Goal: Communication & Community: Answer question/provide support

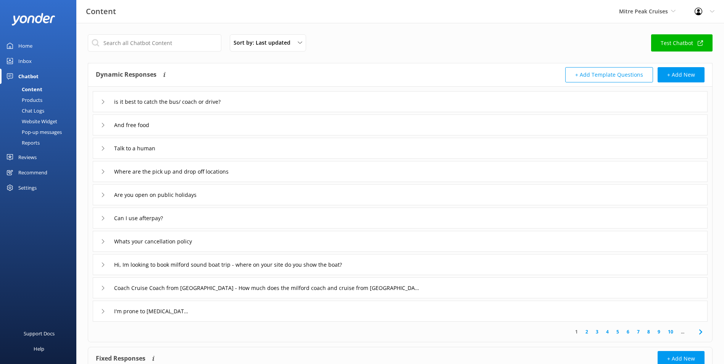
click at [43, 59] on link "Inbox" at bounding box center [38, 60] width 76 height 15
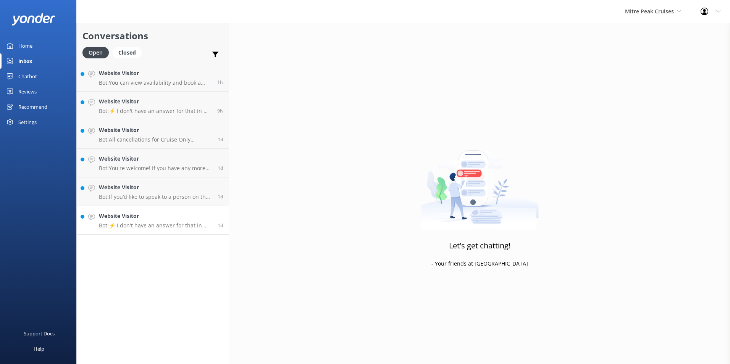
click at [182, 211] on link "Website Visitor Bot: ⚡ I don't have an answer for that in my knowledge base. Pl…" at bounding box center [153, 220] width 152 height 29
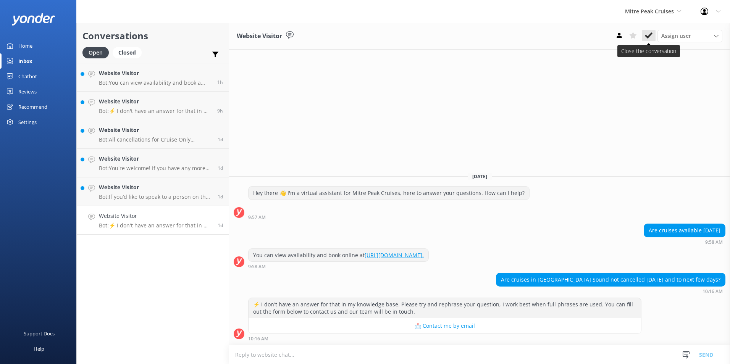
click at [648, 33] on icon at bounding box center [649, 36] width 8 height 8
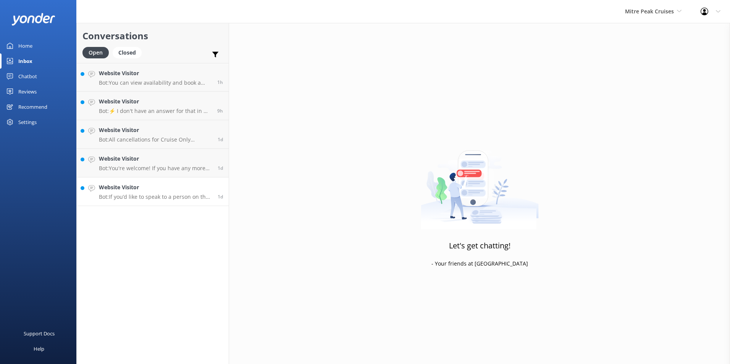
click at [203, 190] on h4 "Website Visitor" at bounding box center [155, 187] width 113 height 8
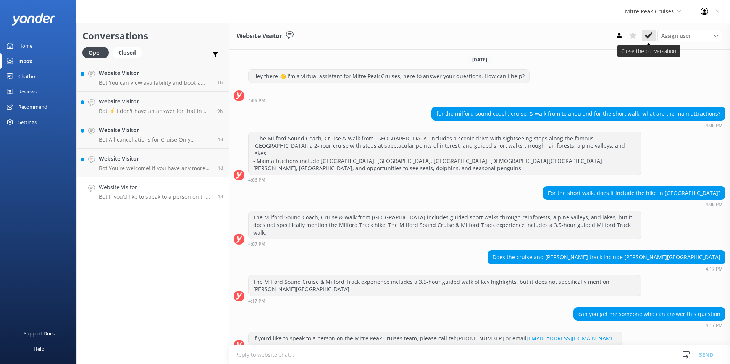
click at [648, 34] on icon at bounding box center [649, 36] width 8 height 8
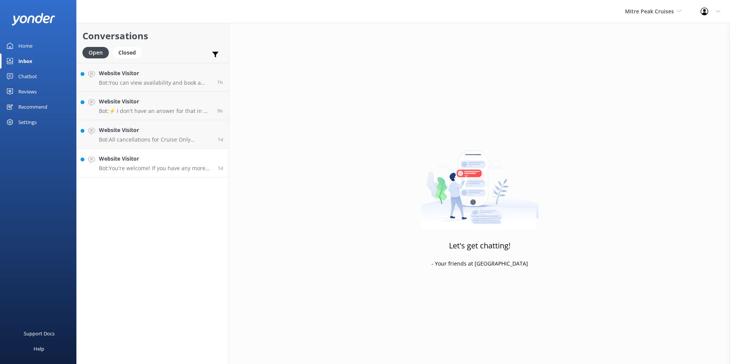
click at [129, 170] on p "Bot: You're welcome! If you have any more questions, feel free to ask. Enjoy yo…" at bounding box center [155, 168] width 113 height 7
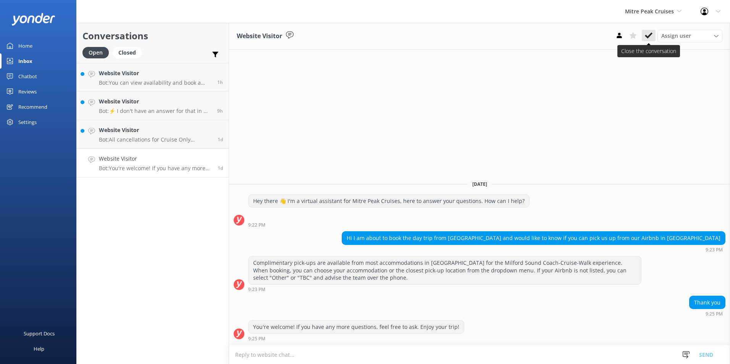
click at [649, 37] on icon at bounding box center [649, 36] width 8 height 8
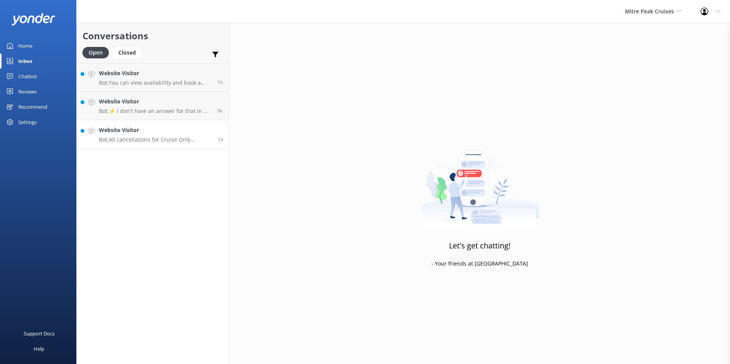
click at [182, 132] on h4 "Website Visitor" at bounding box center [155, 130] width 113 height 8
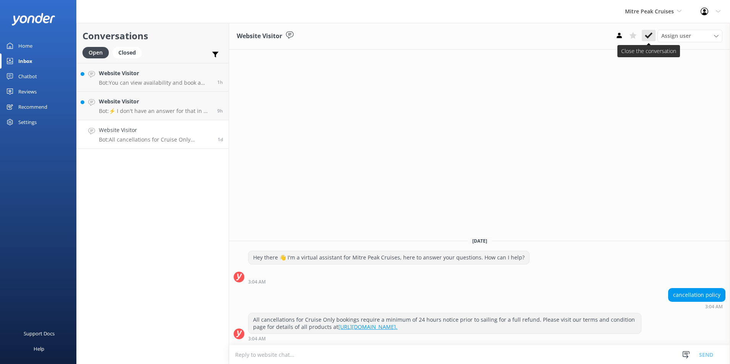
click at [653, 33] on button at bounding box center [648, 35] width 14 height 11
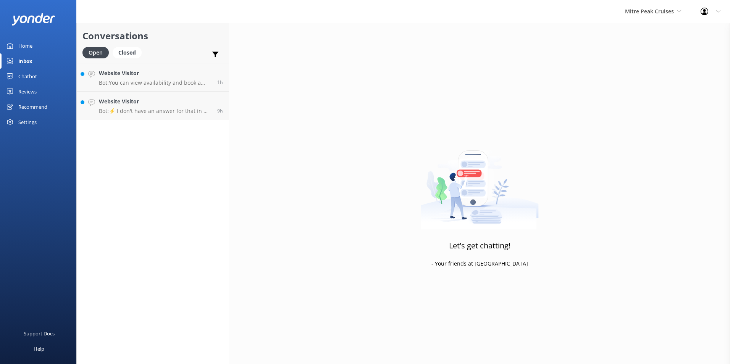
click at [161, 121] on div "Conversations Open Closed Important Assigned to me Unassigned Website Visitor B…" at bounding box center [152, 193] width 153 height 341
click at [165, 104] on h4 "Website Visitor" at bounding box center [155, 101] width 113 height 8
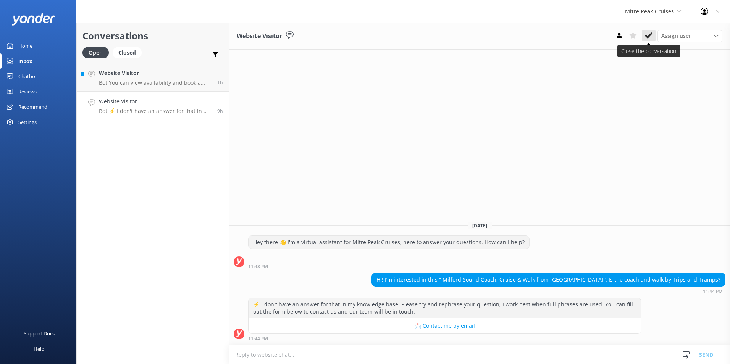
click at [649, 33] on icon at bounding box center [649, 36] width 8 height 8
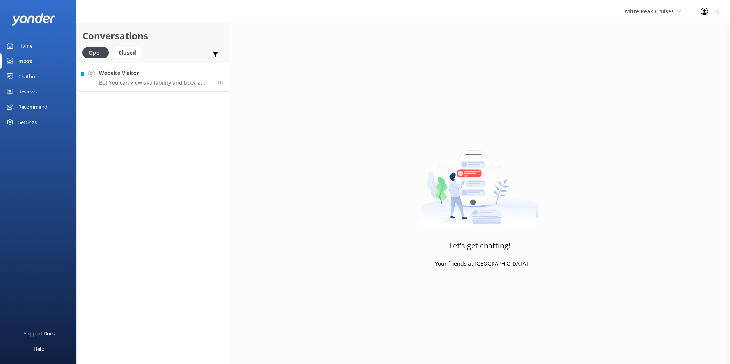
click at [158, 80] on p "Bot: You can view availability and book a cruise online at [URL][DOMAIN_NAME]." at bounding box center [155, 82] width 113 height 7
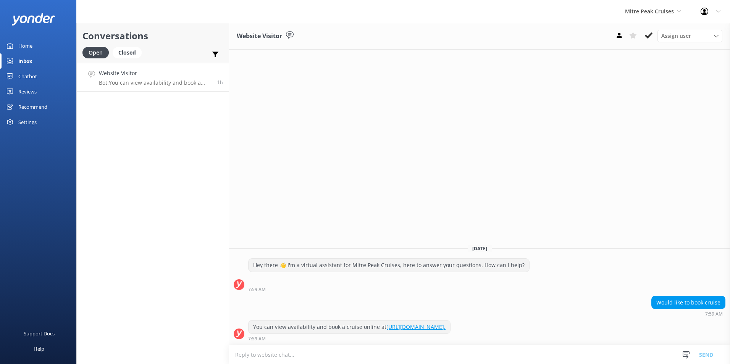
click at [648, 33] on icon at bounding box center [649, 36] width 8 height 8
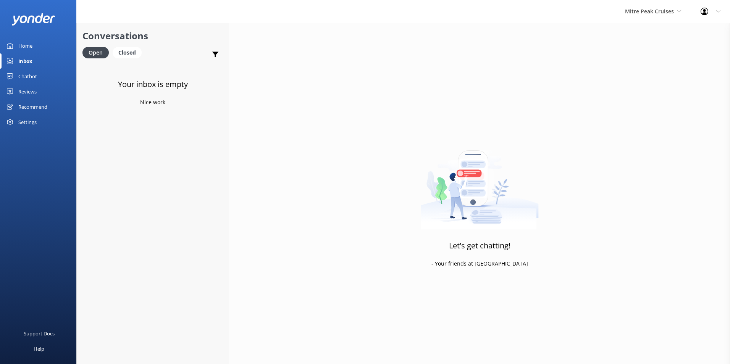
click at [34, 45] on link "Home" at bounding box center [38, 45] width 76 height 15
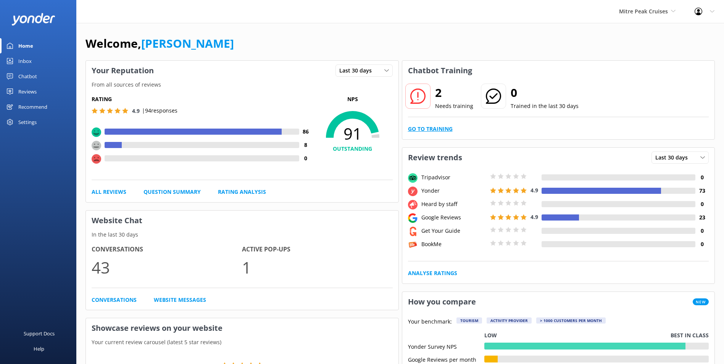
click at [417, 128] on link "Go to Training" at bounding box center [430, 129] width 45 height 8
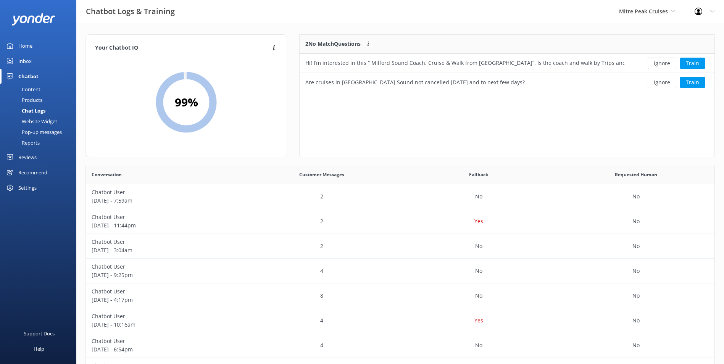
scroll to position [52, 409]
click at [666, 63] on button "Ignore" at bounding box center [662, 63] width 29 height 11
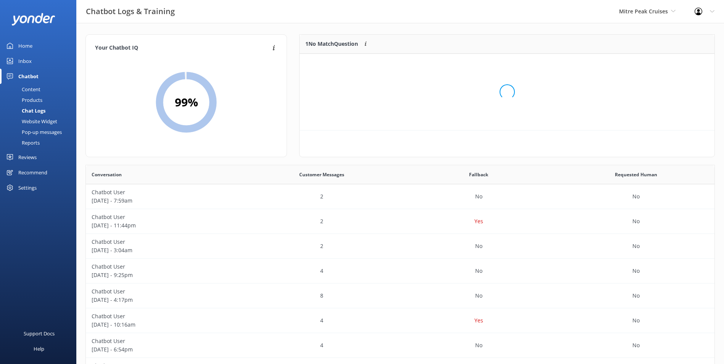
click at [666, 63] on div "Loading.." at bounding box center [507, 92] width 400 height 364
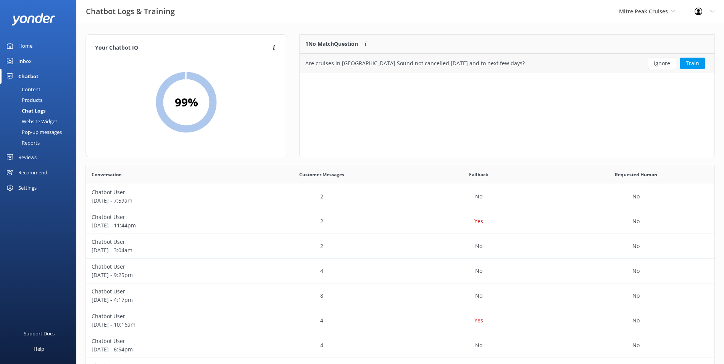
click at [666, 63] on button "Ignore" at bounding box center [662, 63] width 29 height 11
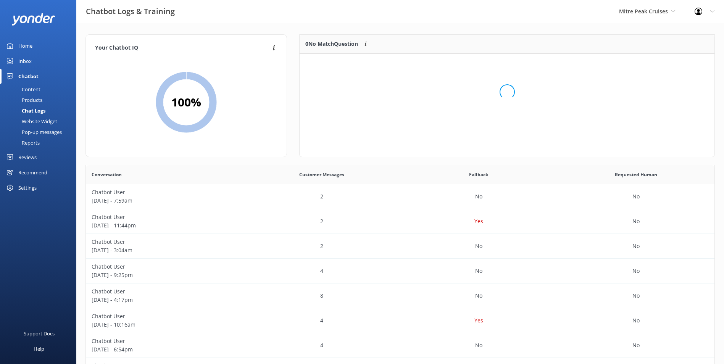
scroll to position [90, 409]
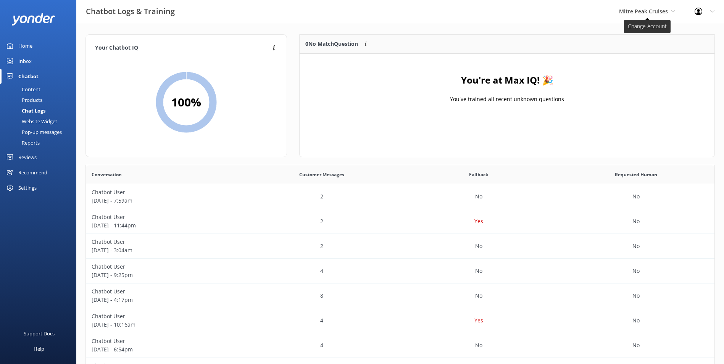
click at [653, 15] on span "Mitre Peak Cruises" at bounding box center [647, 11] width 56 height 8
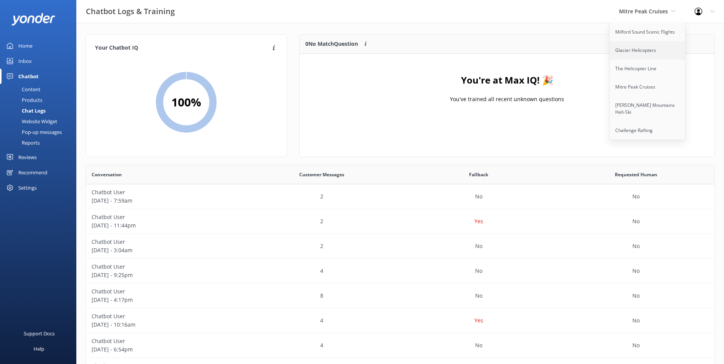
click at [641, 56] on link "Glacier Helicopters" at bounding box center [647, 50] width 76 height 18
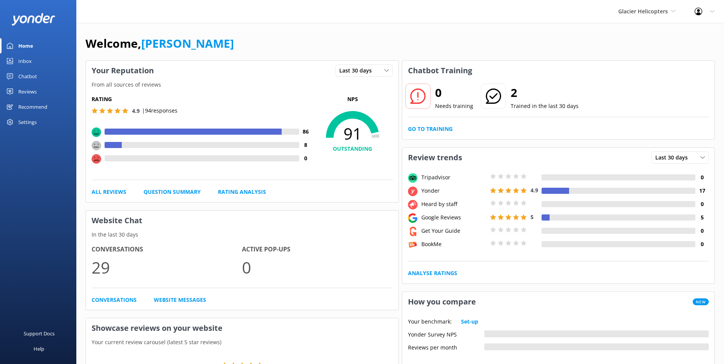
click at [44, 64] on link "Inbox" at bounding box center [38, 60] width 76 height 15
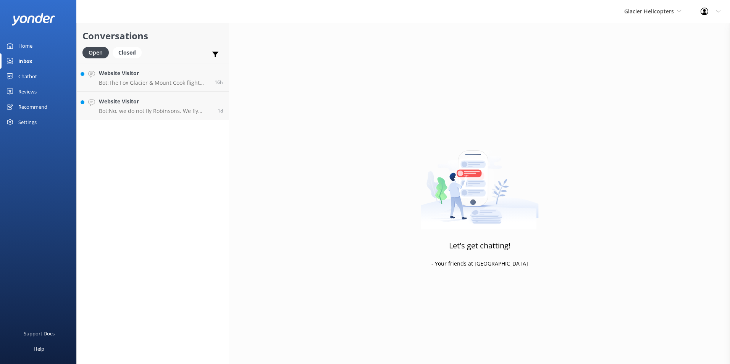
click at [649, 2] on div "Glacier Helicopters Milford Sound Scenic Flights Glacier Helicopters The Helico…" at bounding box center [652, 11] width 76 height 23
click at [110, 95] on link "Website Visitor Bot: No, we do not fly Robinsons. We fly AS350 Squirrels. 1d" at bounding box center [153, 106] width 152 height 29
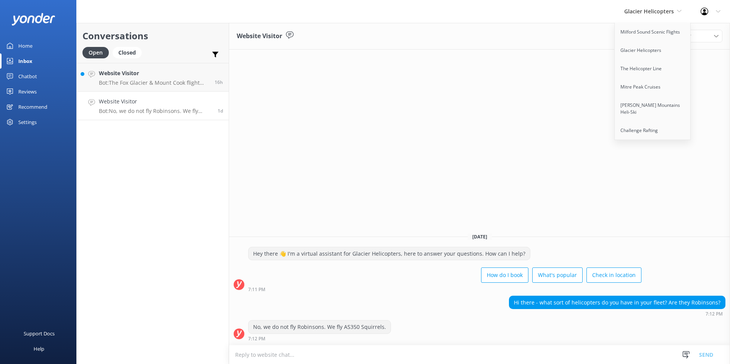
drag, startPoint x: 321, startPoint y: 121, endPoint x: 391, endPoint y: 102, distance: 73.0
click at [321, 122] on div "Website Visitor Assign user [PERSON_NAME] [PERSON_NAME] [PERSON_NAME] Central R…" at bounding box center [479, 193] width 501 height 341
click at [678, 10] on icon at bounding box center [679, 11] width 5 height 5
click at [651, 39] on icon at bounding box center [649, 36] width 8 height 8
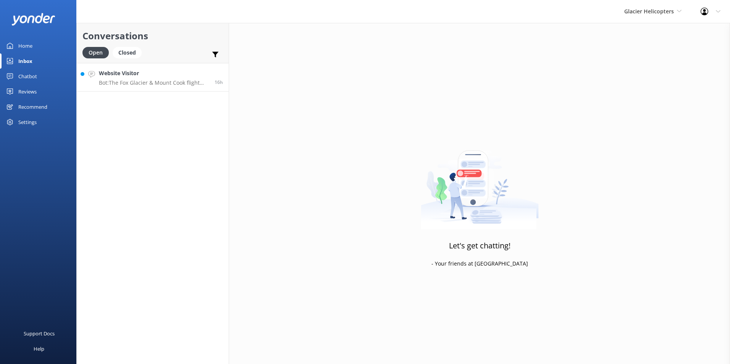
click at [164, 89] on link "Website Visitor Bot: The Fox Glacier & Mount Cook flight includes a snow landin…" at bounding box center [153, 77] width 152 height 29
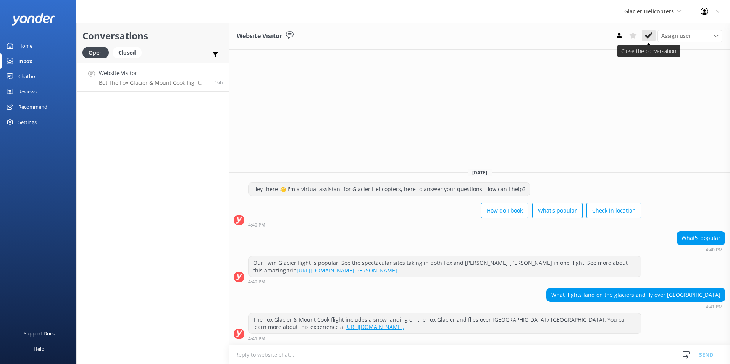
click at [649, 32] on button at bounding box center [648, 35] width 14 height 11
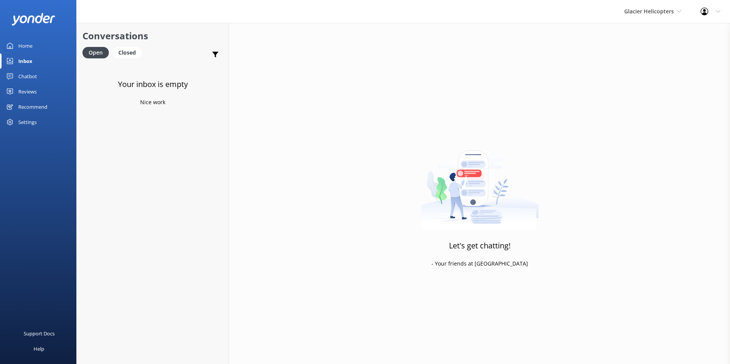
click at [35, 49] on link "Home" at bounding box center [38, 45] width 76 height 15
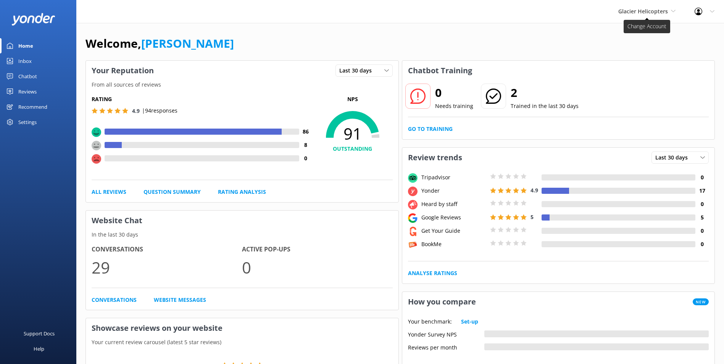
click at [657, 9] on span "Glacier Helicopters" at bounding box center [643, 11] width 50 height 7
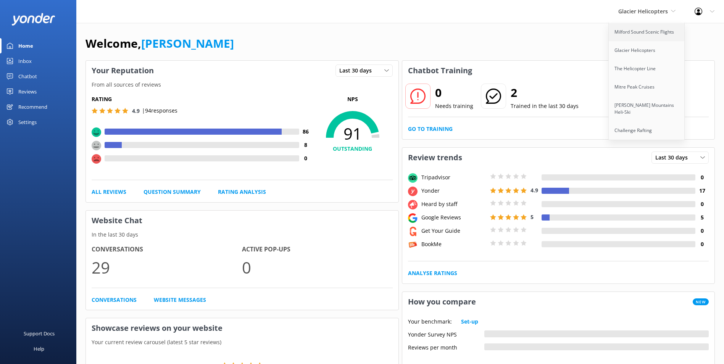
click at [644, 29] on link "Milford Sound Scenic Flights" at bounding box center [647, 32] width 76 height 18
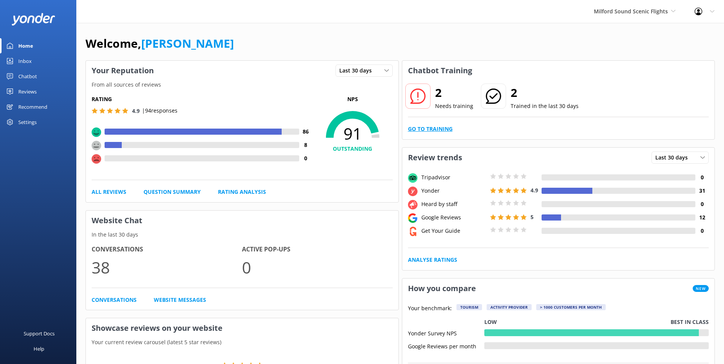
click at [438, 133] on link "Go to Training" at bounding box center [430, 129] width 45 height 8
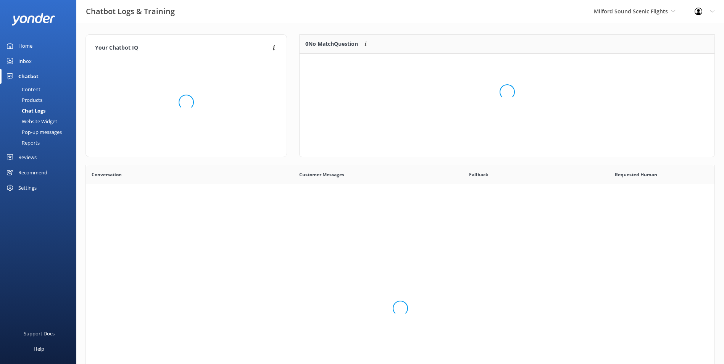
scroll to position [262, 623]
click at [440, 131] on div "Loading.." at bounding box center [507, 92] width 400 height 364
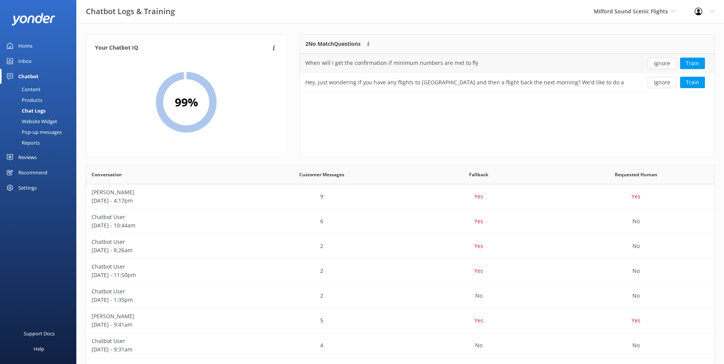
click at [668, 61] on button "Ignore" at bounding box center [662, 63] width 29 height 11
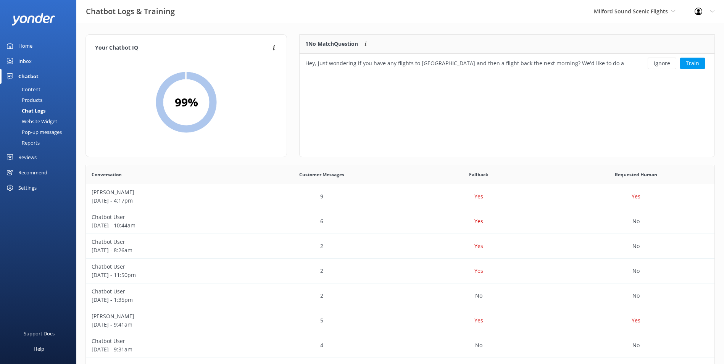
scroll to position [33, 409]
click at [668, 60] on button "Ignore" at bounding box center [662, 63] width 29 height 11
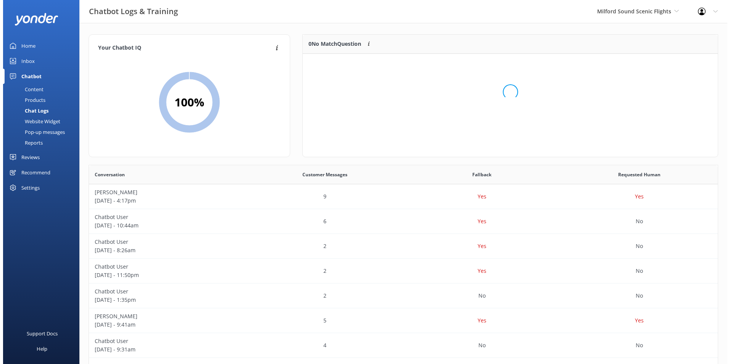
scroll to position [90, 409]
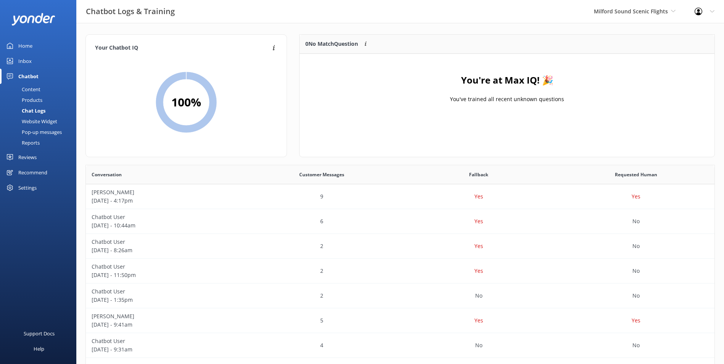
click at [30, 59] on div "Inbox" at bounding box center [24, 60] width 13 height 15
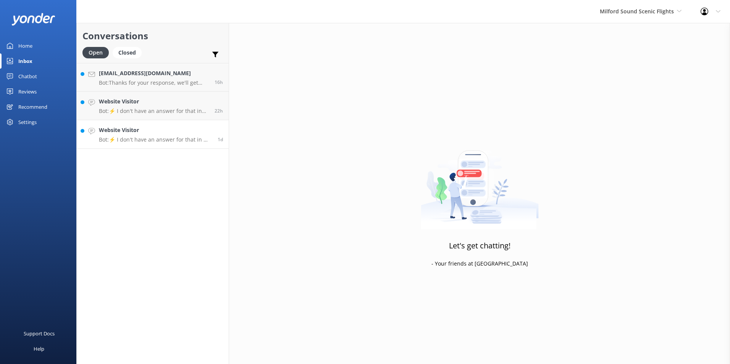
click at [117, 133] on h4 "Website Visitor" at bounding box center [155, 130] width 113 height 8
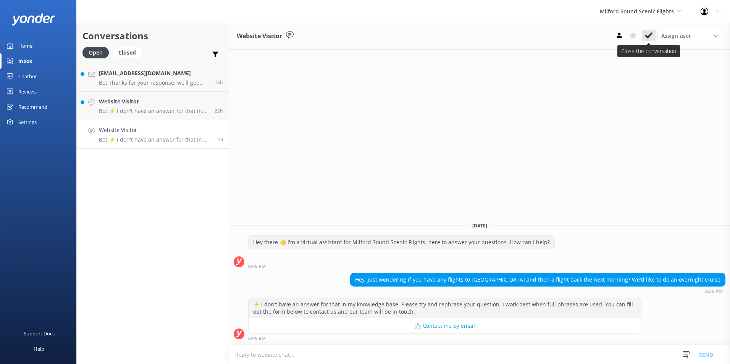
click at [646, 37] on use at bounding box center [649, 35] width 8 height 6
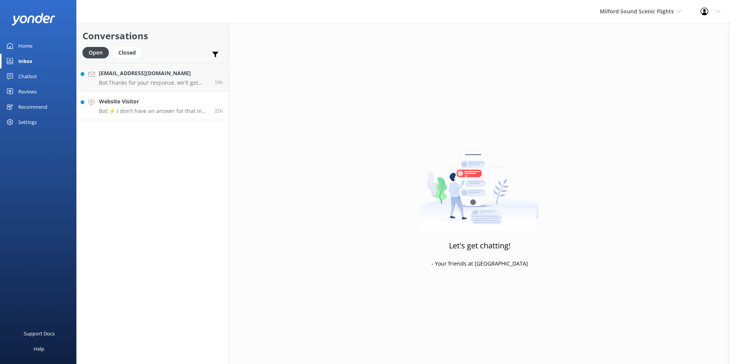
click at [139, 109] on p "Bot: ⚡ I don't have an answer for that in my knowledge base. Please try and rep…" at bounding box center [154, 111] width 110 height 7
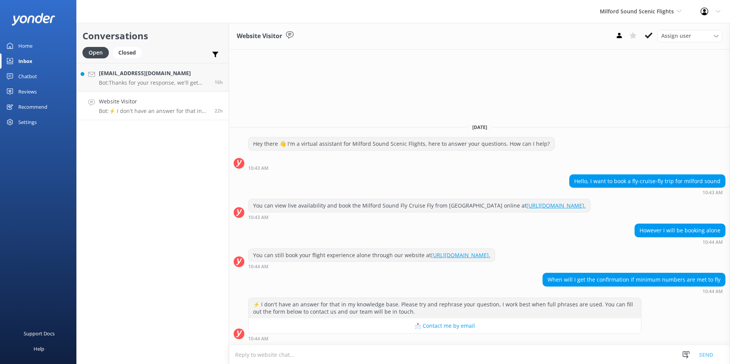
click at [653, 34] on button at bounding box center [648, 35] width 14 height 11
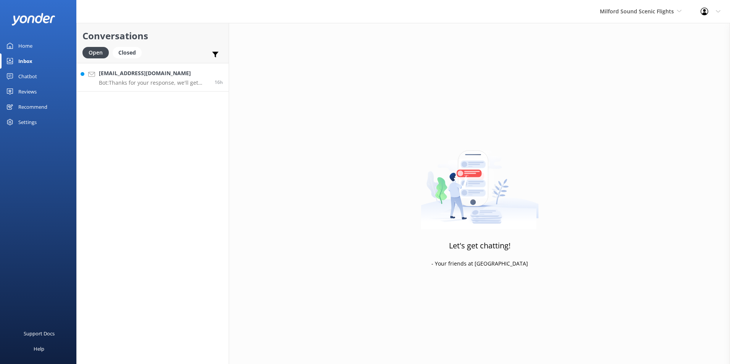
click at [183, 82] on p "Bot: Thanks for your response, we'll get back to you as soon as we can during o…" at bounding box center [154, 82] width 110 height 7
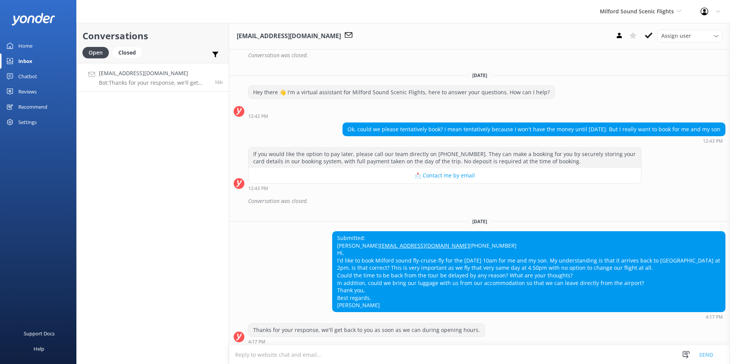
scroll to position [337, 0]
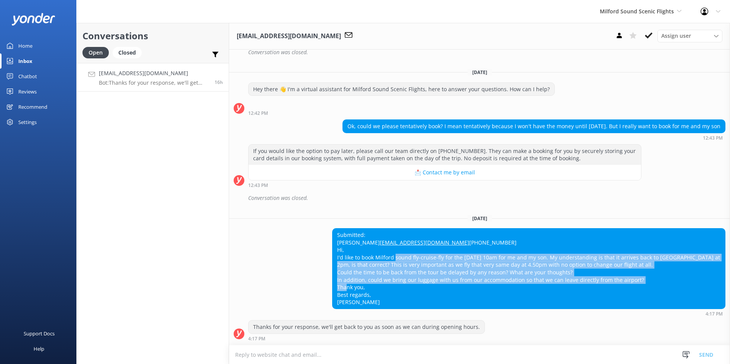
drag, startPoint x: 412, startPoint y: 264, endPoint x: 651, endPoint y: 283, distance: 239.6
click at [651, 283] on div "Submitted: [PERSON_NAME] [EMAIL_ADDRESS][DOMAIN_NAME] [PHONE_NUMBER] Hi, I'd li…" at bounding box center [528, 269] width 392 height 80
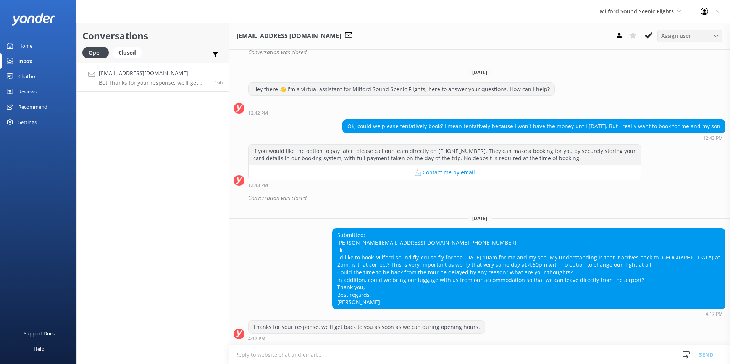
click at [696, 34] on div "Assign user" at bounding box center [689, 36] width 61 height 8
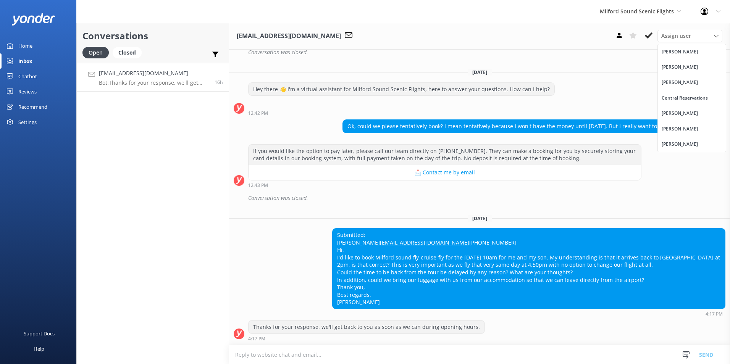
drag, startPoint x: 672, startPoint y: 97, endPoint x: 669, endPoint y: 105, distance: 8.1
click at [672, 98] on div "Central Reservations" at bounding box center [684, 98] width 46 height 8
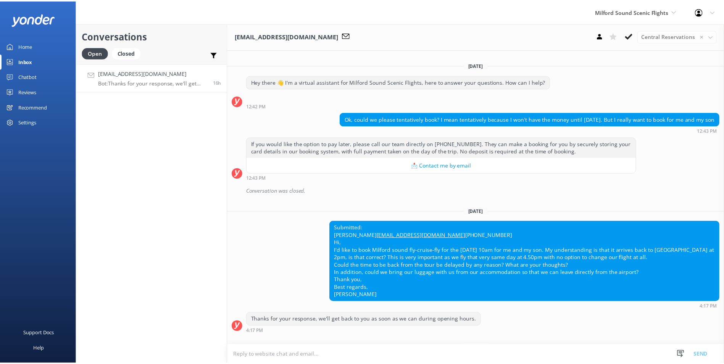
scroll to position [374, 0]
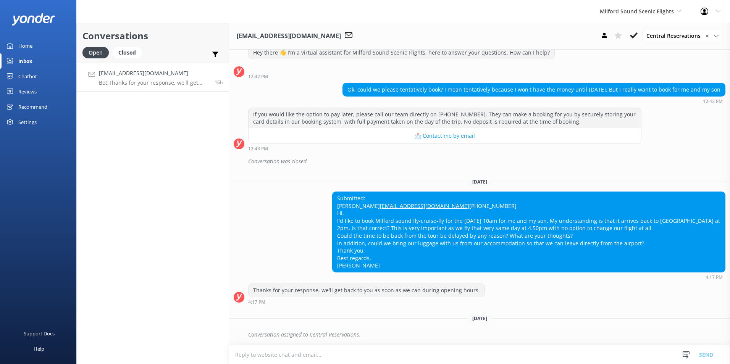
drag, startPoint x: 624, startPoint y: 12, endPoint x: 627, endPoint y: 21, distance: 9.2
click at [624, 13] on span "Milford Sound Scenic Flights" at bounding box center [636, 11] width 74 height 7
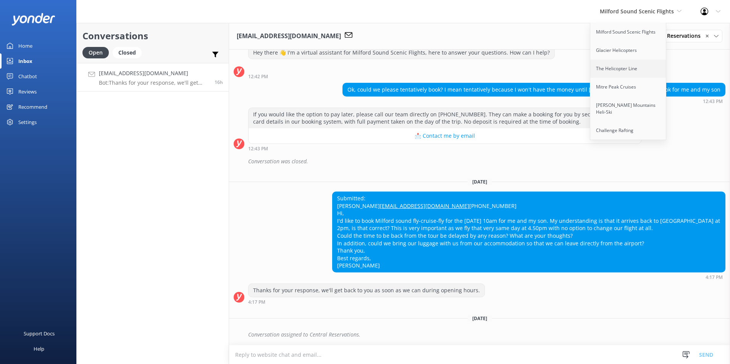
click at [621, 66] on link "The Helicopter Line" at bounding box center [628, 69] width 76 height 18
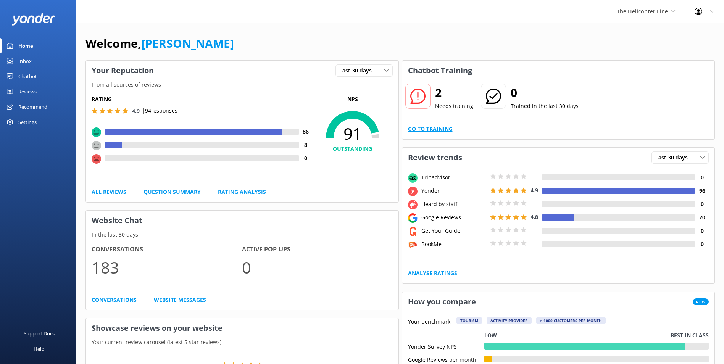
click at [426, 127] on link "Go to Training" at bounding box center [430, 129] width 45 height 8
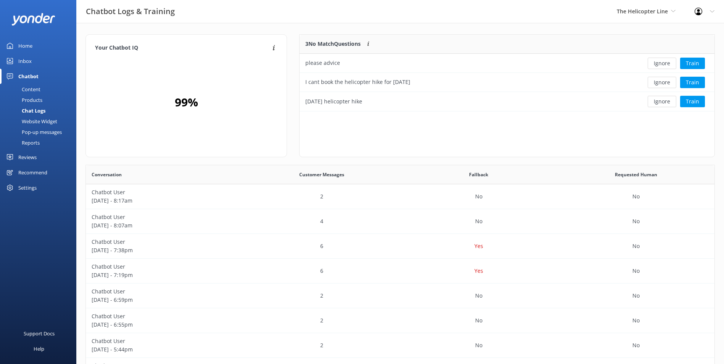
scroll to position [71, 409]
click at [655, 63] on button "Ignore" at bounding box center [662, 63] width 29 height 11
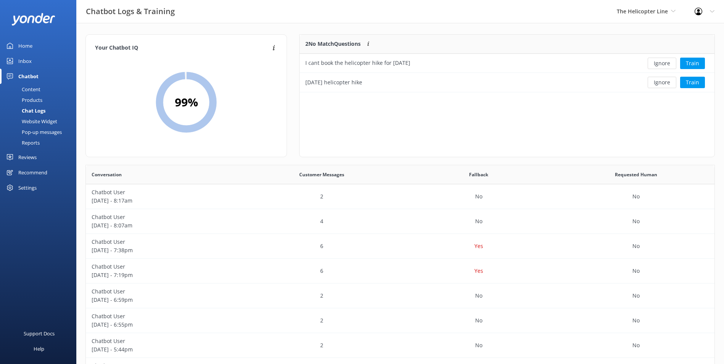
scroll to position [52, 409]
click at [655, 63] on button "Ignore" at bounding box center [662, 63] width 29 height 11
click at [655, 63] on div "Loading.. Train" at bounding box center [672, 63] width 73 height 11
click at [22, 57] on div "Inbox" at bounding box center [24, 60] width 13 height 15
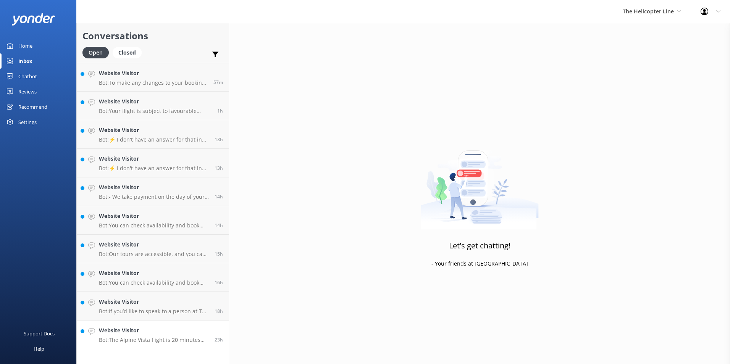
click at [177, 342] on p "Bot: The Alpine Vista flight is 20 minutes long, including the alpine landing. …" at bounding box center [154, 340] width 110 height 7
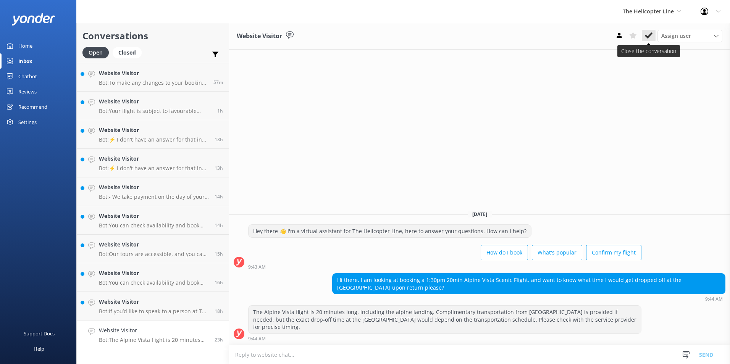
click at [646, 35] on icon at bounding box center [649, 36] width 8 height 8
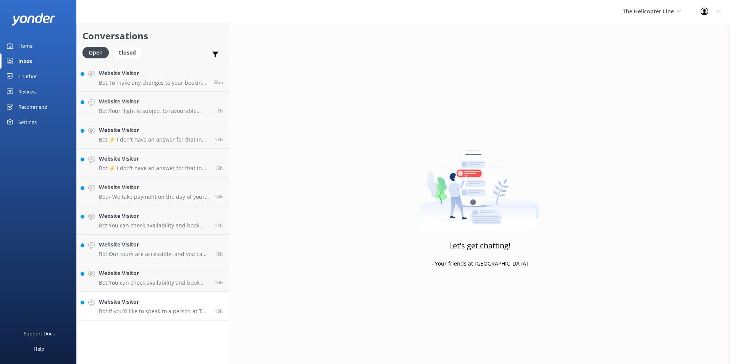
click at [169, 300] on h4 "Website Visitor" at bounding box center [154, 302] width 110 height 8
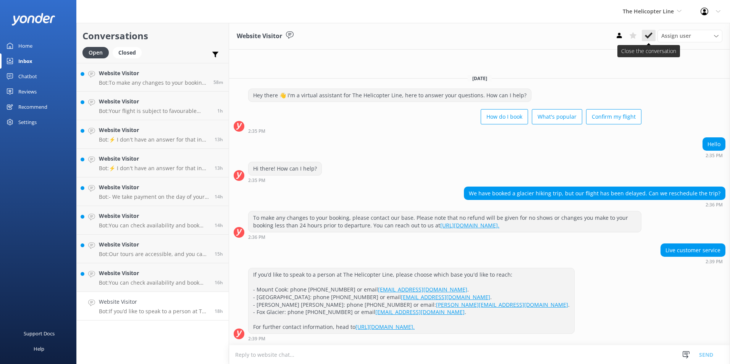
click at [645, 38] on icon at bounding box center [649, 36] width 8 height 8
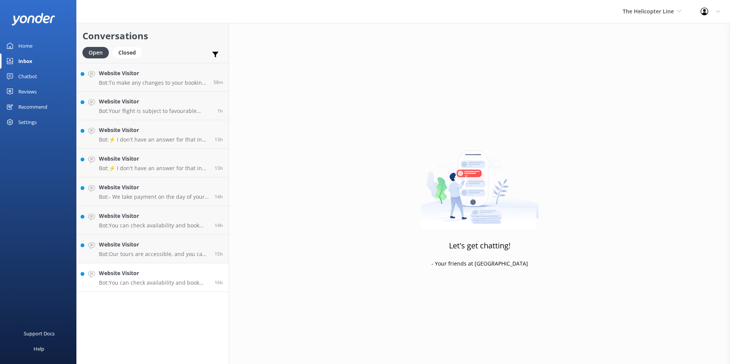
click at [136, 281] on p "Bot: You can check availability and book the Tasman Glacier Heli Hike online at…" at bounding box center [154, 282] width 110 height 7
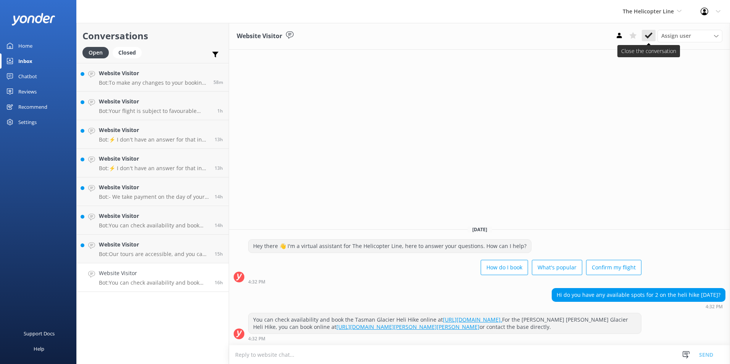
click at [642, 39] on button at bounding box center [648, 35] width 14 height 11
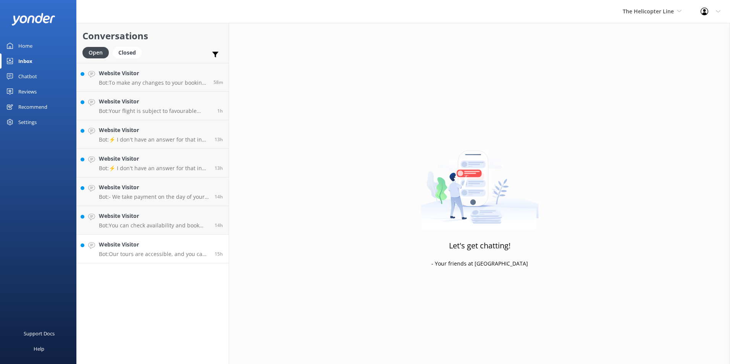
click at [171, 248] on h4 "Website Visitor" at bounding box center [154, 244] width 110 height 8
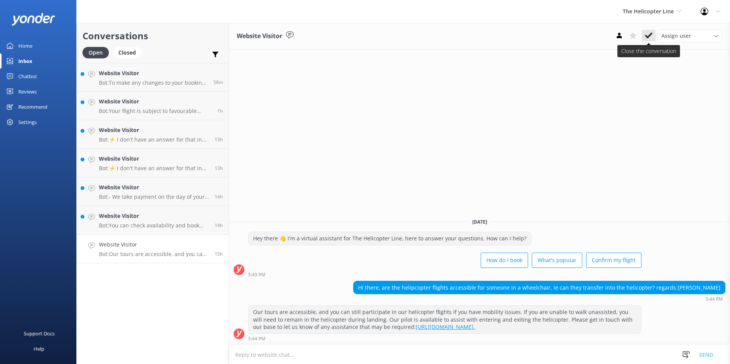
click at [652, 34] on button at bounding box center [648, 35] width 14 height 11
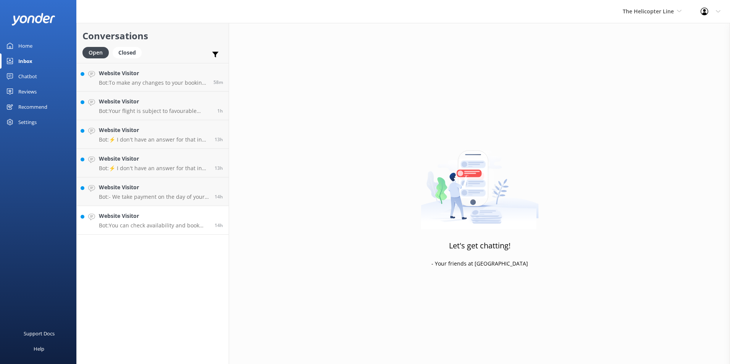
click at [139, 229] on link "Website Visitor Bot: You can check availability and book the Tasman Glacier Hel…" at bounding box center [153, 220] width 152 height 29
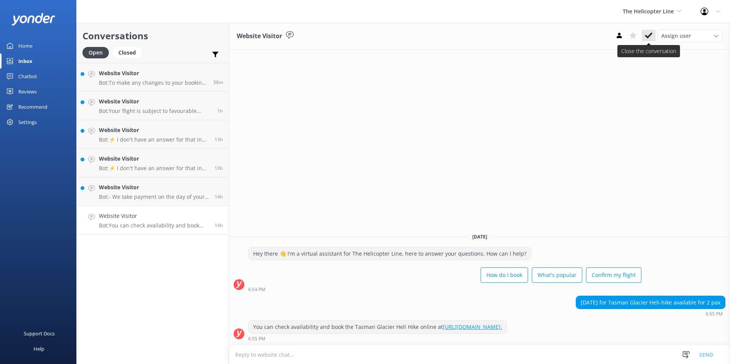
click at [647, 34] on icon at bounding box center [649, 36] width 8 height 8
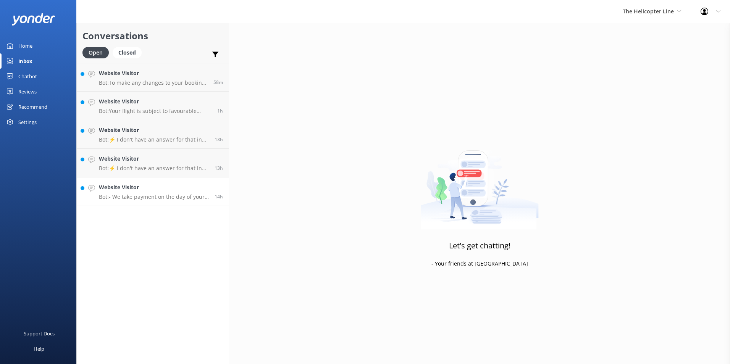
click at [183, 190] on h4 "Website Visitor" at bounding box center [154, 187] width 110 height 8
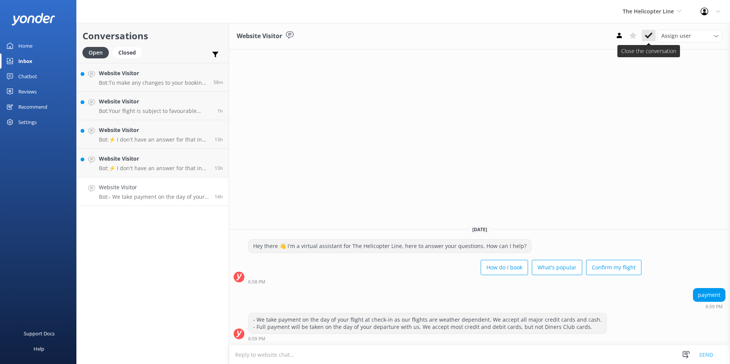
click at [649, 39] on icon at bounding box center [649, 36] width 8 height 8
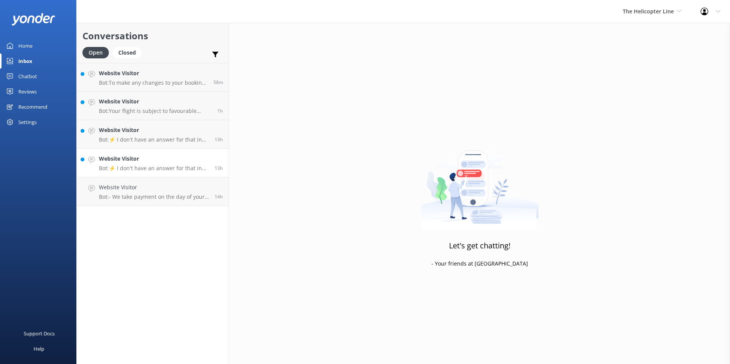
click at [174, 163] on div "Website Visitor Bot: ⚡ I don't have an answer for that in my knowledge base. Pl…" at bounding box center [154, 163] width 110 height 17
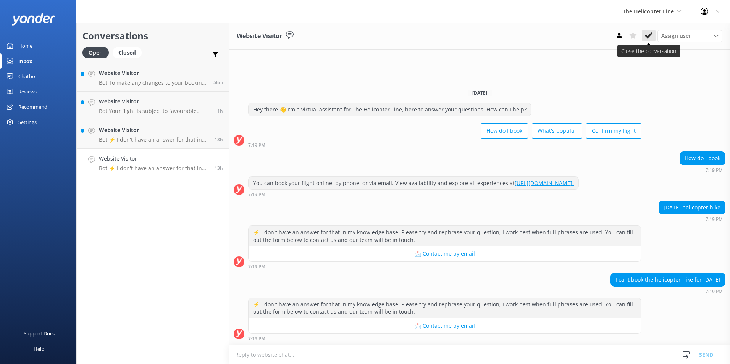
click at [649, 33] on icon at bounding box center [649, 36] width 8 height 8
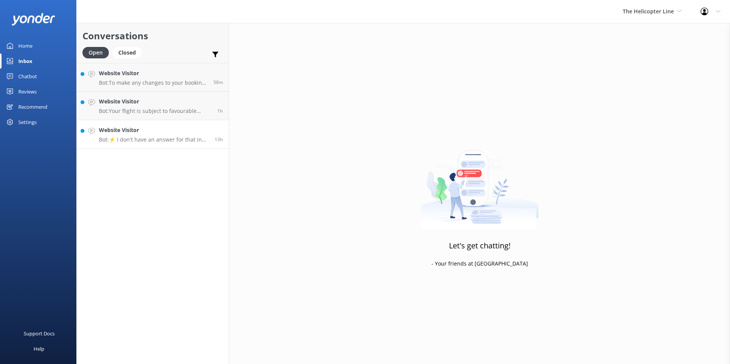
click at [157, 127] on h4 "Website Visitor" at bounding box center [154, 130] width 110 height 8
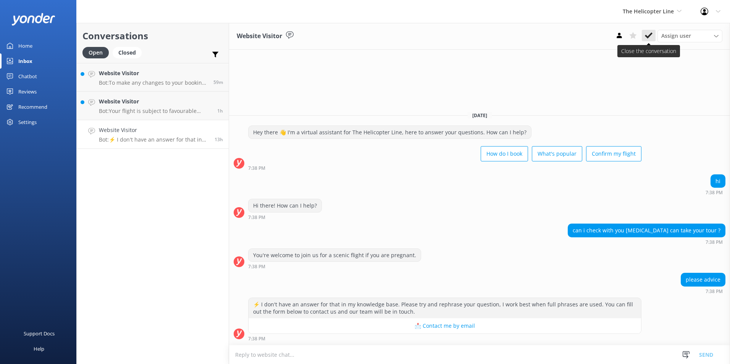
click at [652, 36] on icon at bounding box center [649, 36] width 8 height 8
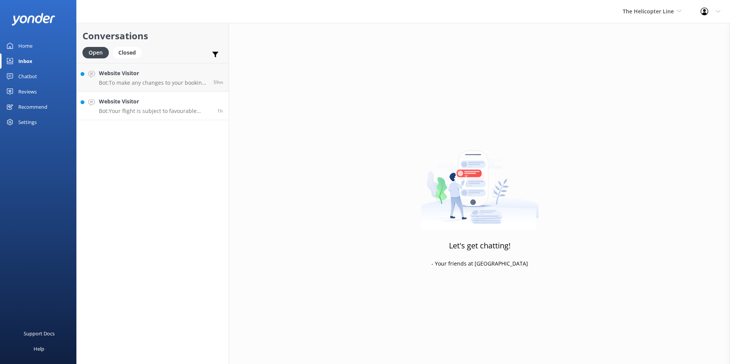
click at [165, 105] on h4 "Website Visitor" at bounding box center [155, 101] width 113 height 8
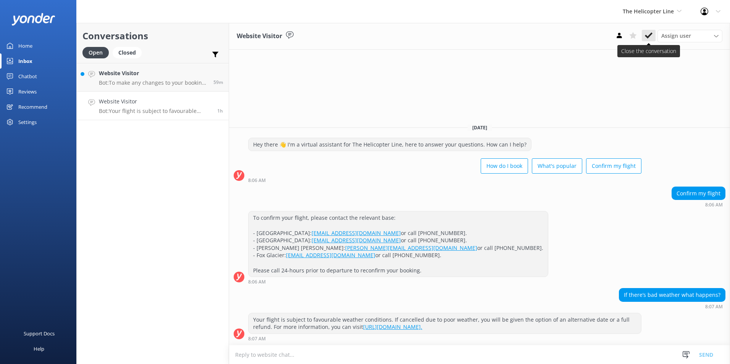
click at [645, 39] on icon at bounding box center [649, 36] width 8 height 8
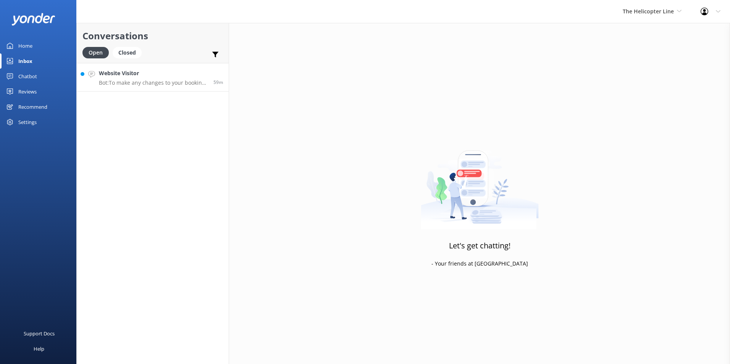
click at [192, 77] on h4 "Website Visitor" at bounding box center [153, 73] width 109 height 8
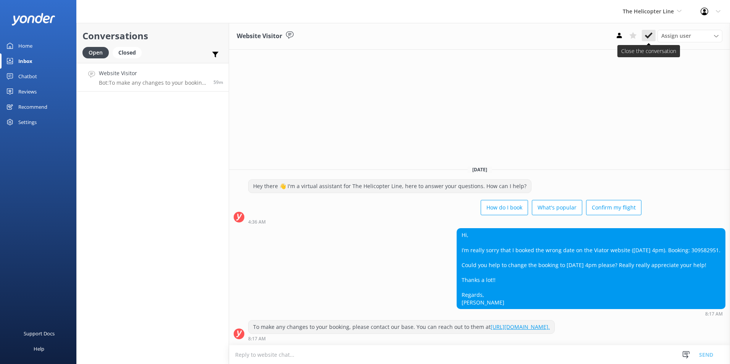
click at [648, 35] on icon at bounding box center [649, 36] width 8 height 8
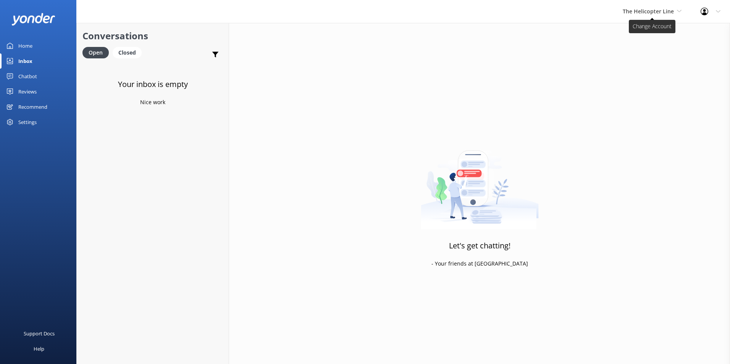
click at [671, 11] on span "The Helicopter Line" at bounding box center [647, 11] width 51 height 7
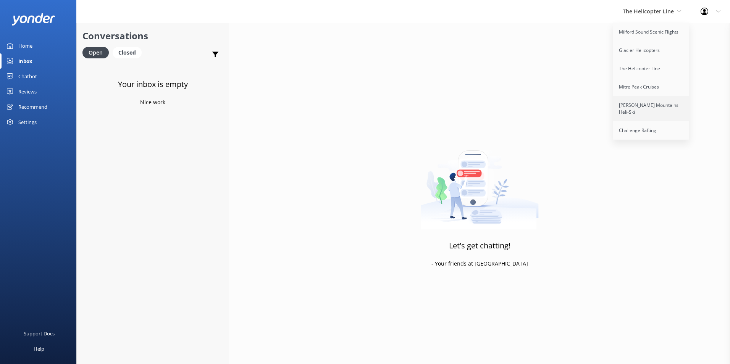
click at [645, 106] on link "[PERSON_NAME] Mountains Heli-Ski" at bounding box center [651, 108] width 76 height 25
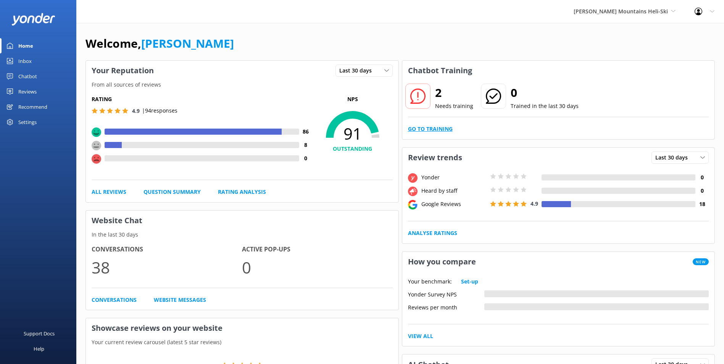
click at [436, 126] on link "Go to Training" at bounding box center [430, 129] width 45 height 8
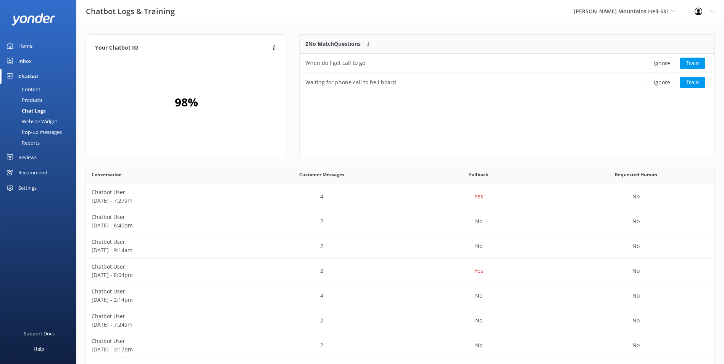
scroll to position [52, 409]
click at [661, 62] on button "Ignore" at bounding box center [662, 63] width 29 height 11
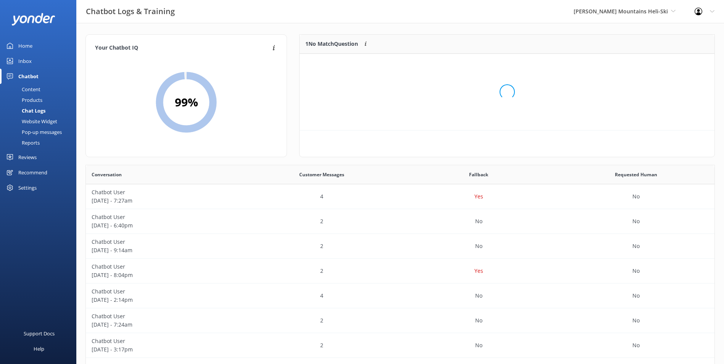
scroll to position [33, 409]
click at [664, 61] on button "Ignore" at bounding box center [662, 63] width 29 height 11
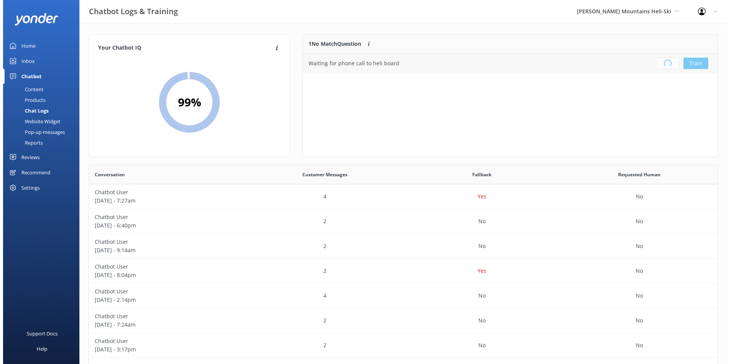
scroll to position [90, 409]
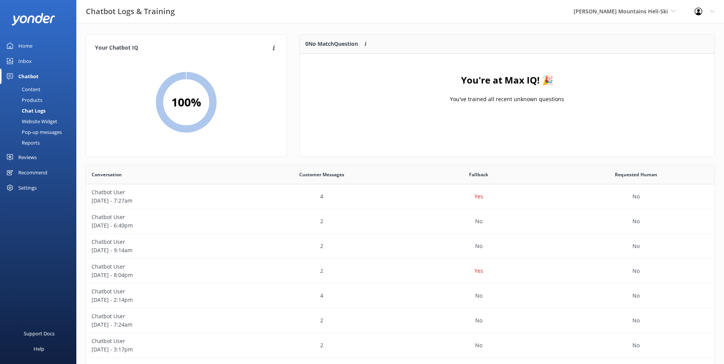
click at [48, 60] on link "Inbox" at bounding box center [38, 60] width 76 height 15
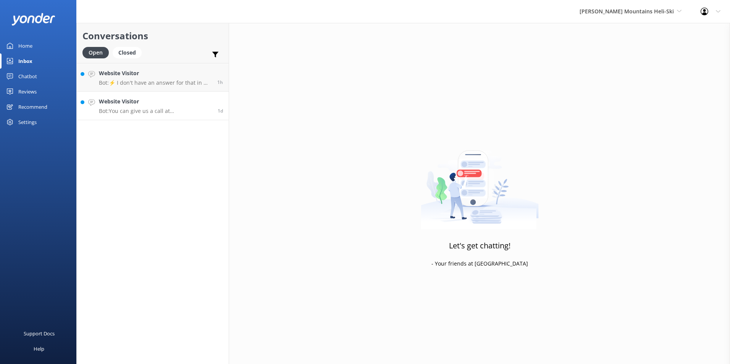
click at [153, 114] on p "Bot: You can give us a call at [PHONE_NUMBER] or send us an email at [EMAIL_ADD…" at bounding box center [155, 111] width 113 height 7
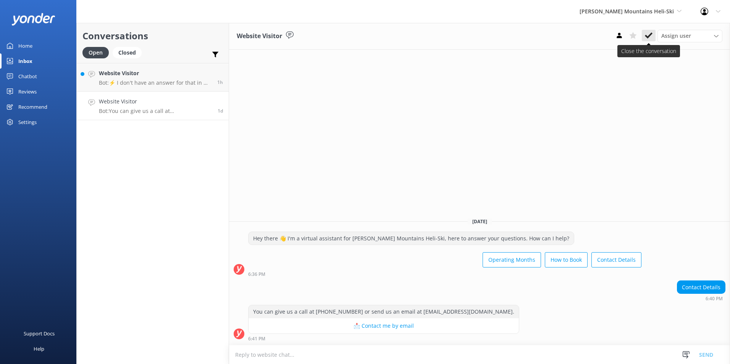
click at [648, 37] on use at bounding box center [649, 35] width 8 height 6
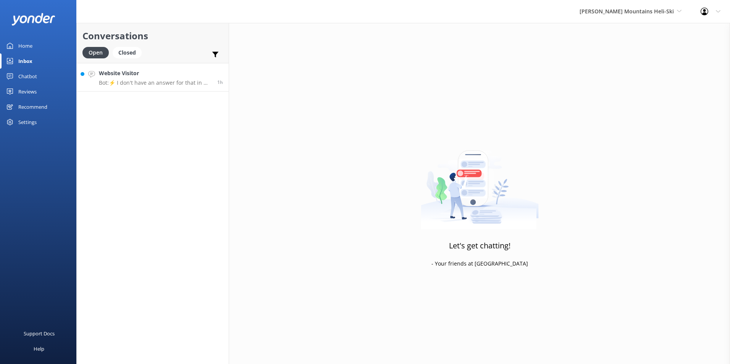
click at [154, 81] on p "Bot: ⚡ I don't have an answer for that in my knowledge base. Please try and rep…" at bounding box center [155, 82] width 113 height 7
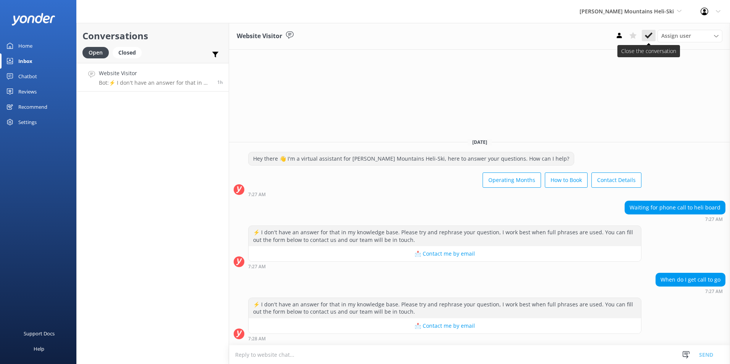
click at [653, 34] on button at bounding box center [648, 35] width 14 height 11
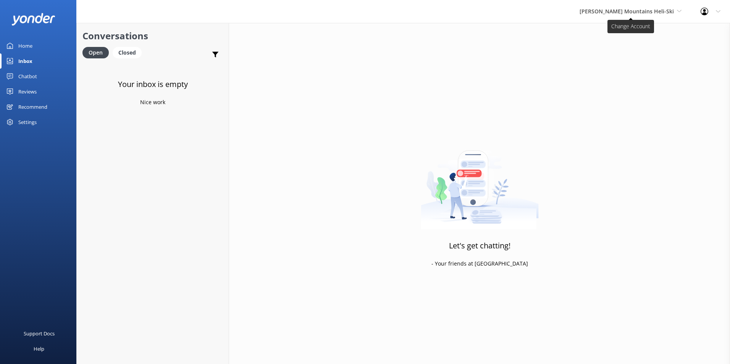
click at [633, 13] on span "[PERSON_NAME] Mountains Heli-Ski" at bounding box center [626, 11] width 94 height 7
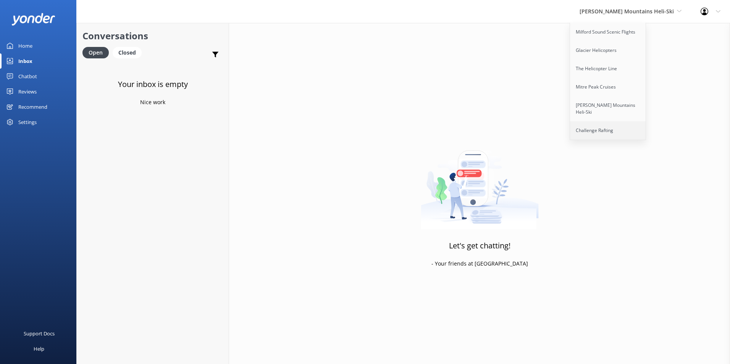
click at [613, 122] on link "Challenge Rafting" at bounding box center [608, 130] width 76 height 18
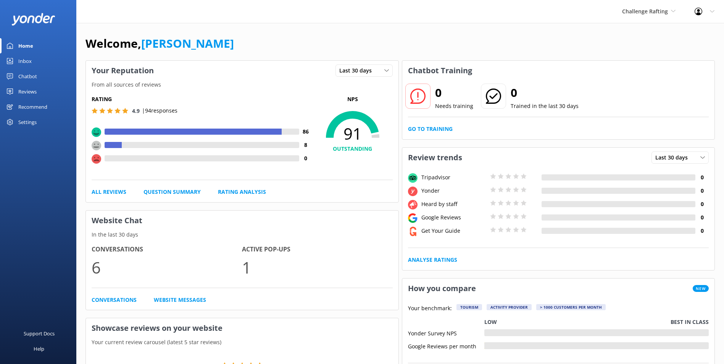
click at [28, 55] on div "Inbox" at bounding box center [24, 60] width 13 height 15
